Goal: Information Seeking & Learning: Learn about a topic

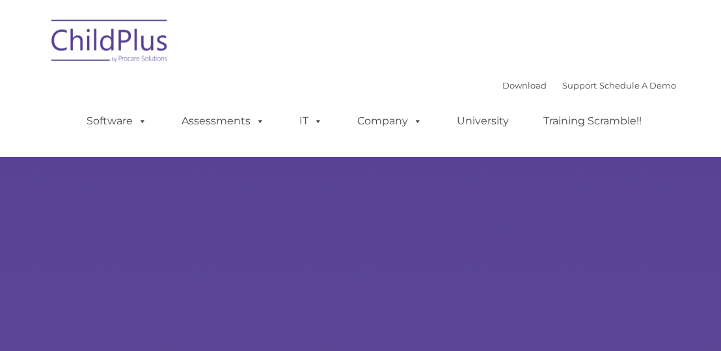
select select "MEDIUM"
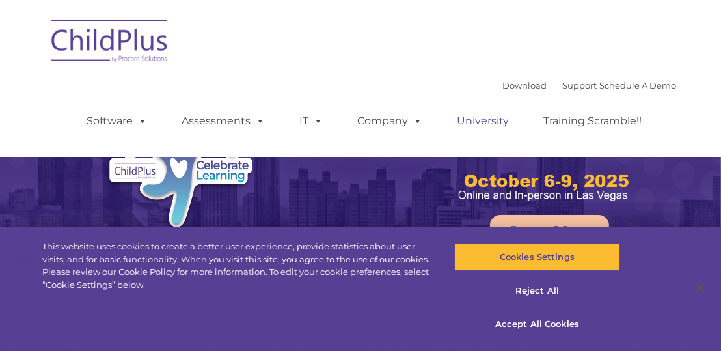
click at [483, 124] on link "University" at bounding box center [483, 121] width 78 height 26
click at [548, 295] on button "Reject All" at bounding box center [537, 290] width 166 height 27
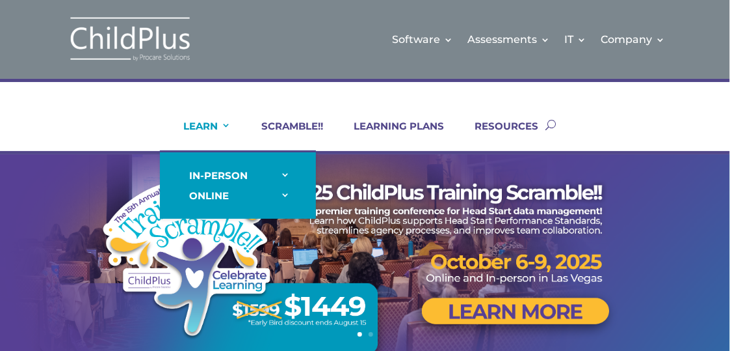
click at [204, 124] on link "LEARN" at bounding box center [199, 135] width 64 height 31
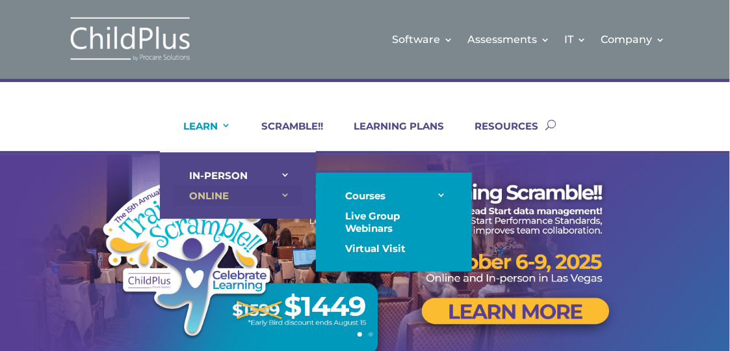
click at [249, 195] on link "ONLINE" at bounding box center [238, 195] width 130 height 20
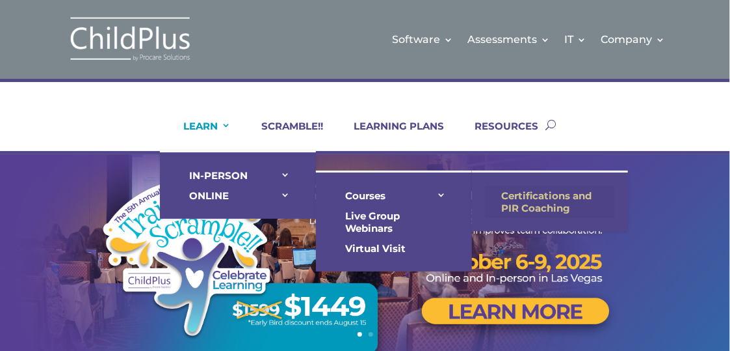
click at [522, 202] on link "Certifications and PIR Coaching" at bounding box center [550, 201] width 130 height 33
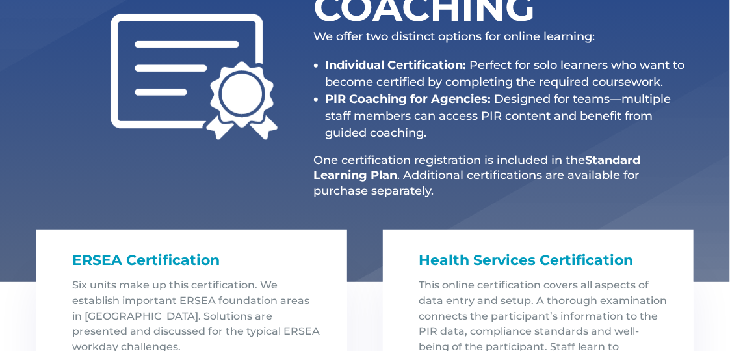
scroll to position [245, 0]
